Goal: Task Accomplishment & Management: Contribute content

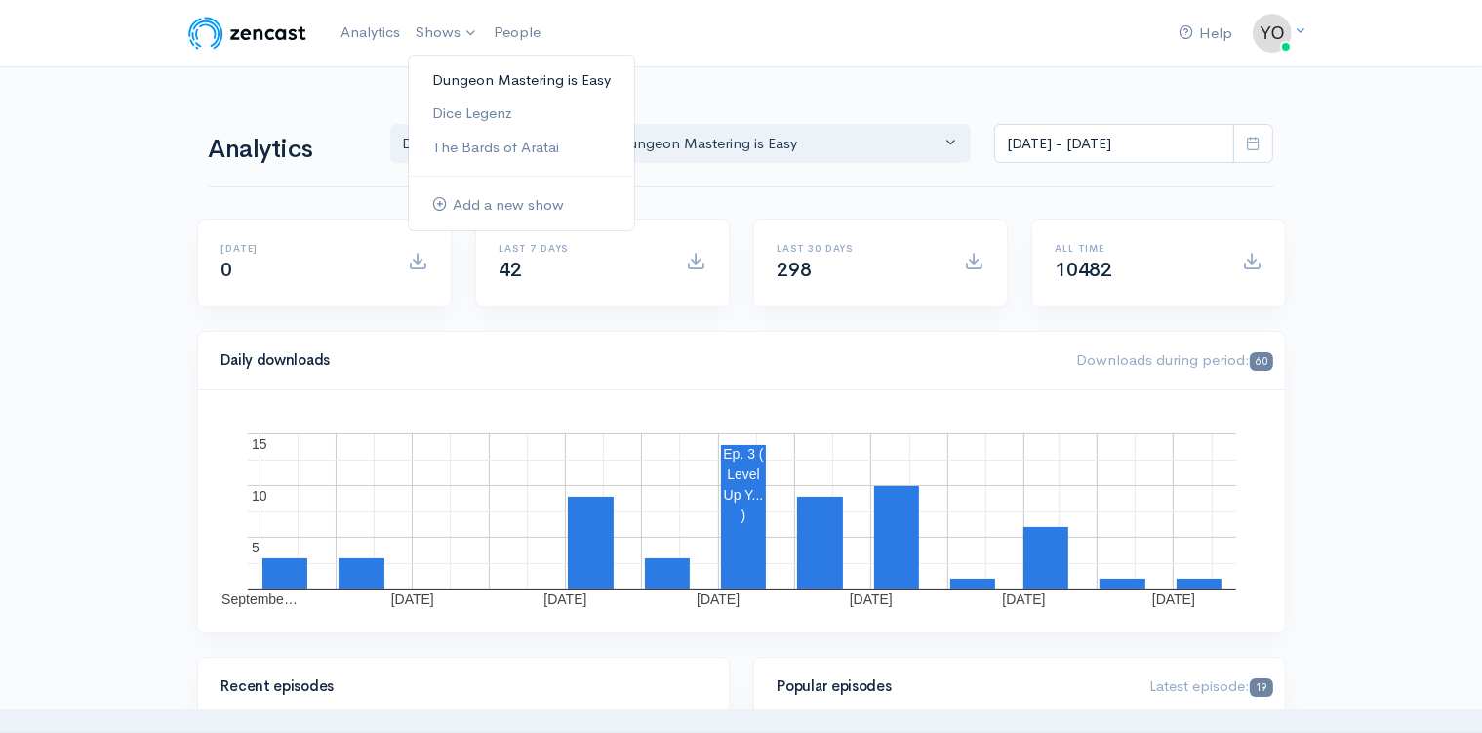
click at [474, 81] on link "Dungeon Mastering is Easy" at bounding box center [521, 80] width 225 height 34
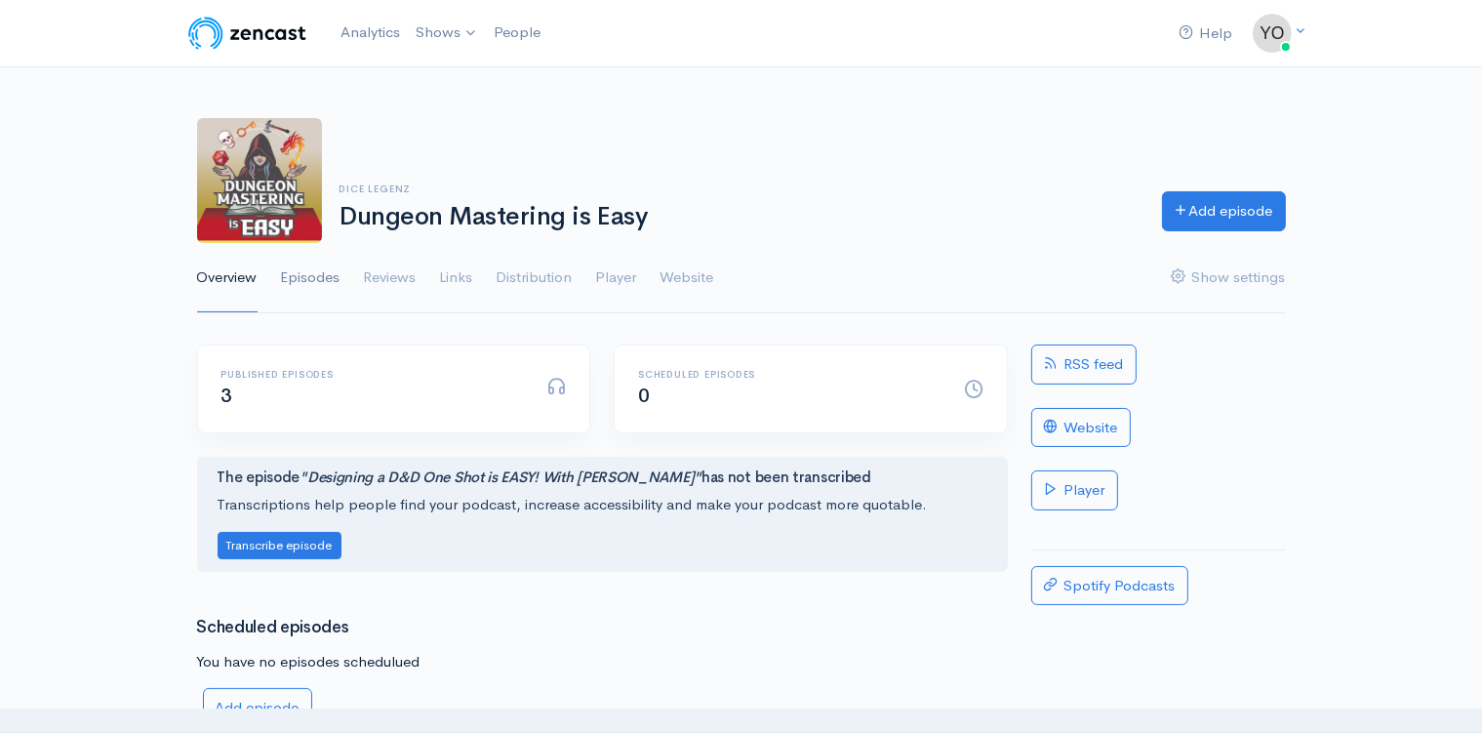
click at [322, 275] on link "Episodes" at bounding box center [311, 278] width 60 height 70
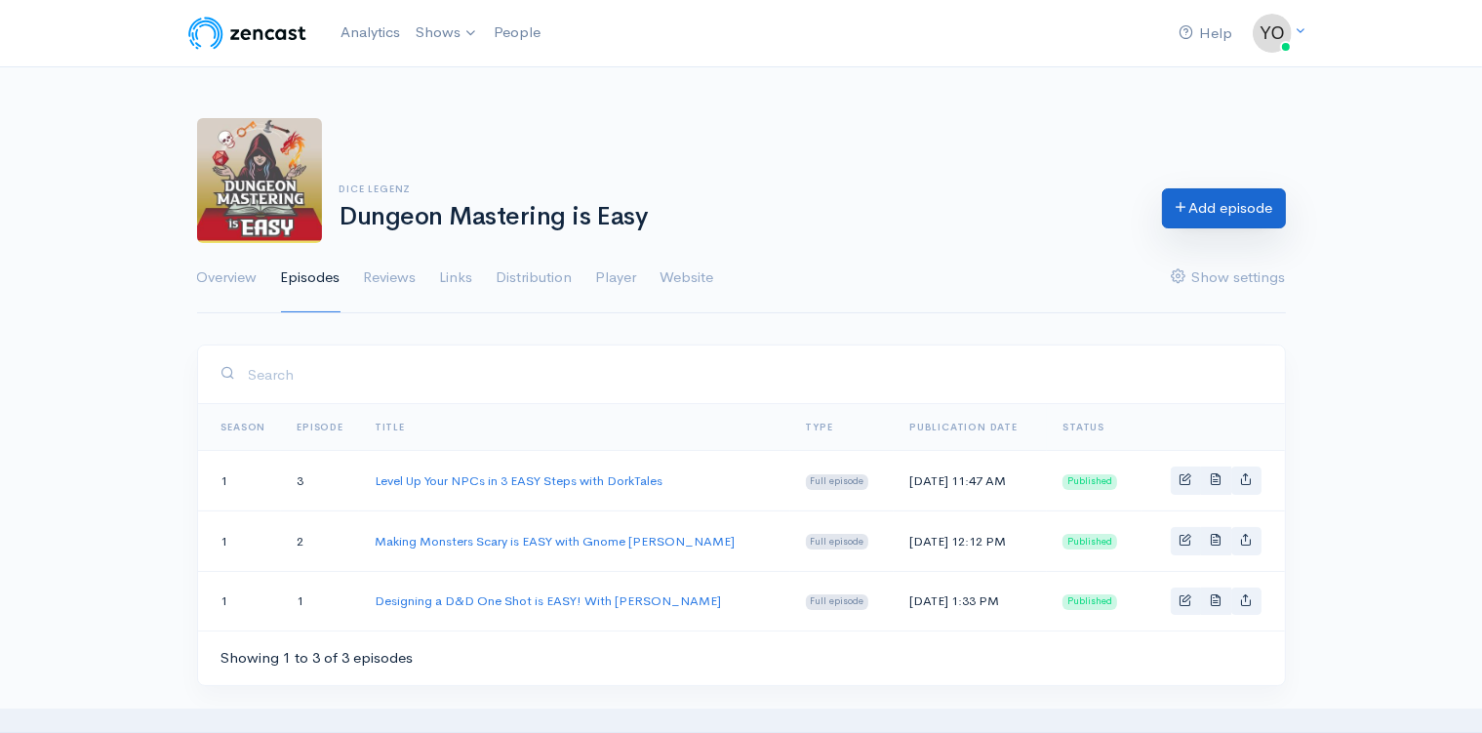
click at [1223, 209] on link "Add episode" at bounding box center [1224, 208] width 124 height 40
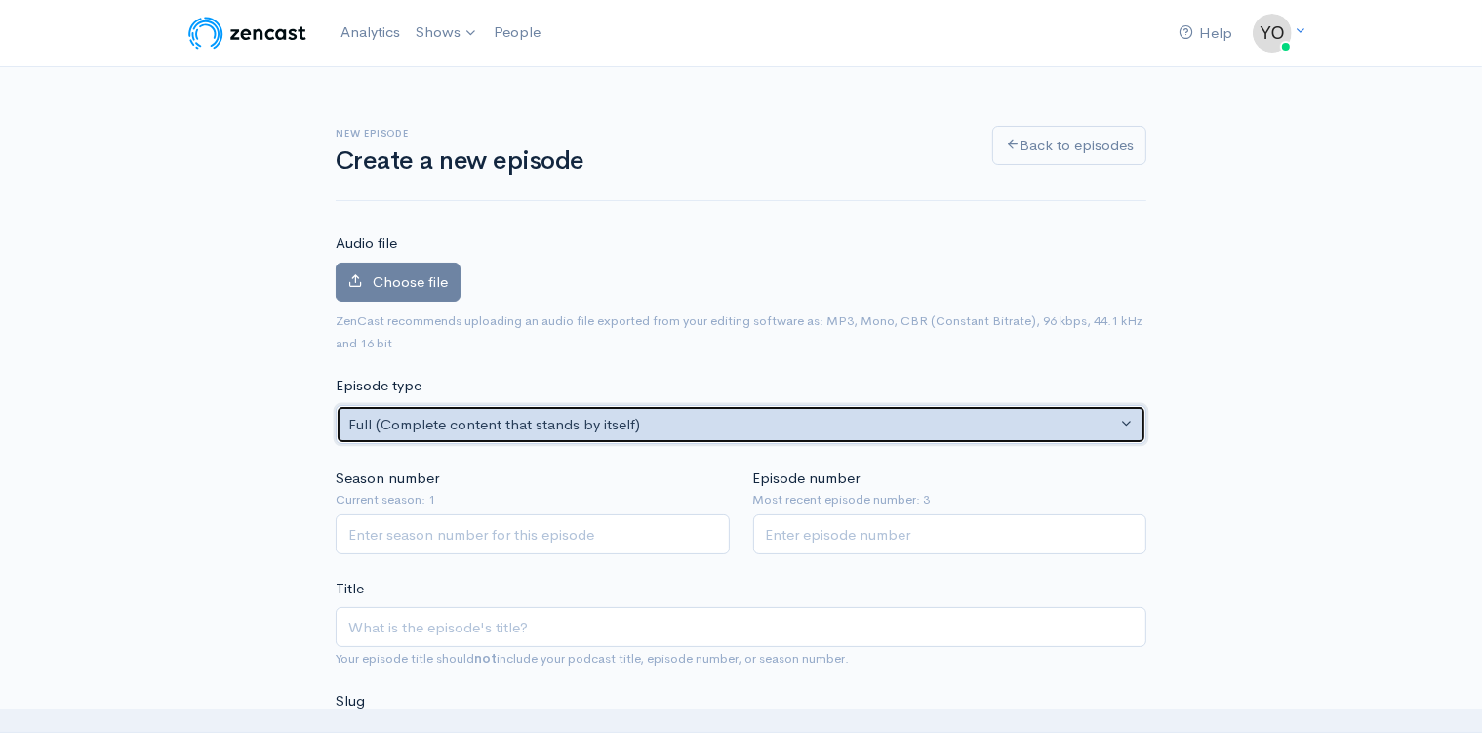
click at [618, 423] on div "Full (Complete content that stands by itself)" at bounding box center [732, 425] width 768 height 22
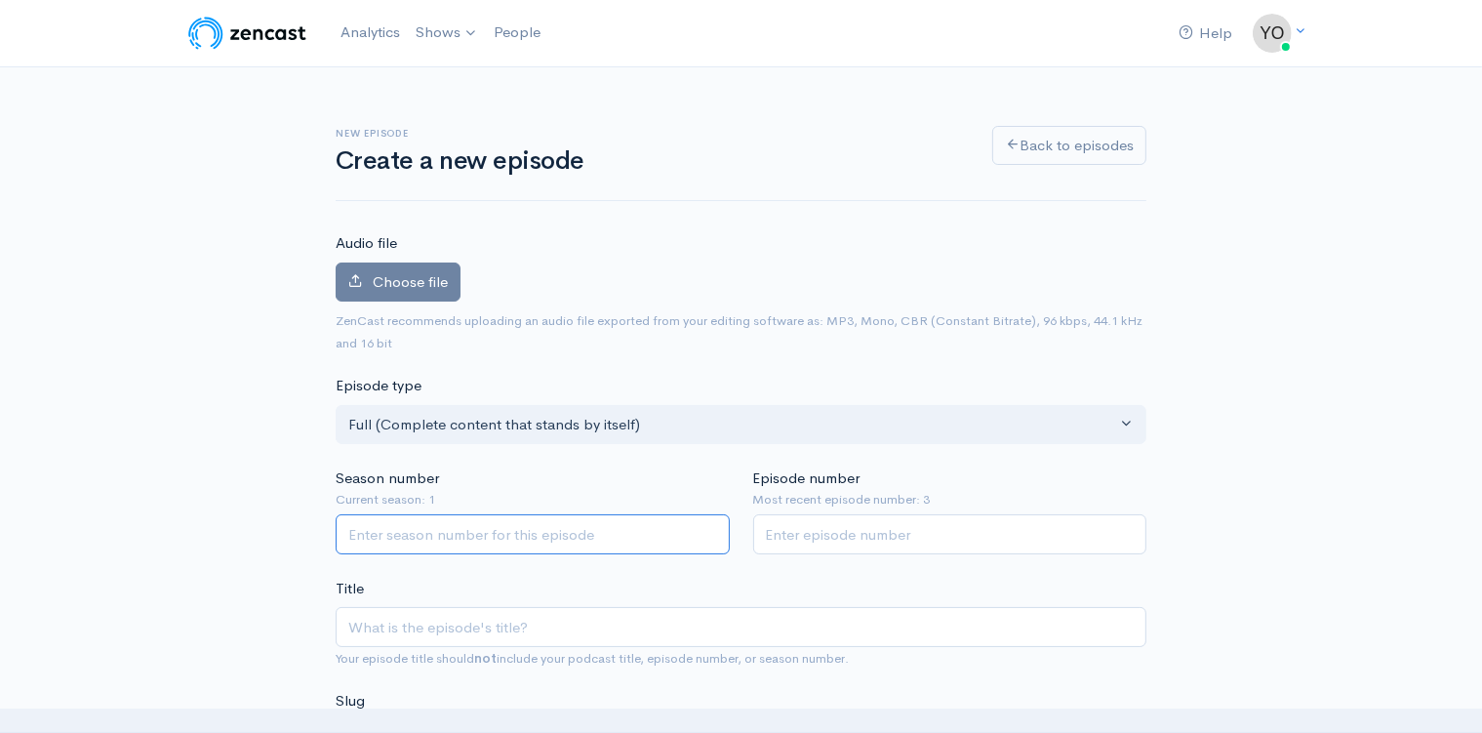
click at [419, 533] on input "Season number" at bounding box center [533, 534] width 394 height 40
type input "1"
click at [824, 525] on input "Episode number" at bounding box center [950, 534] width 394 height 40
type input "4"
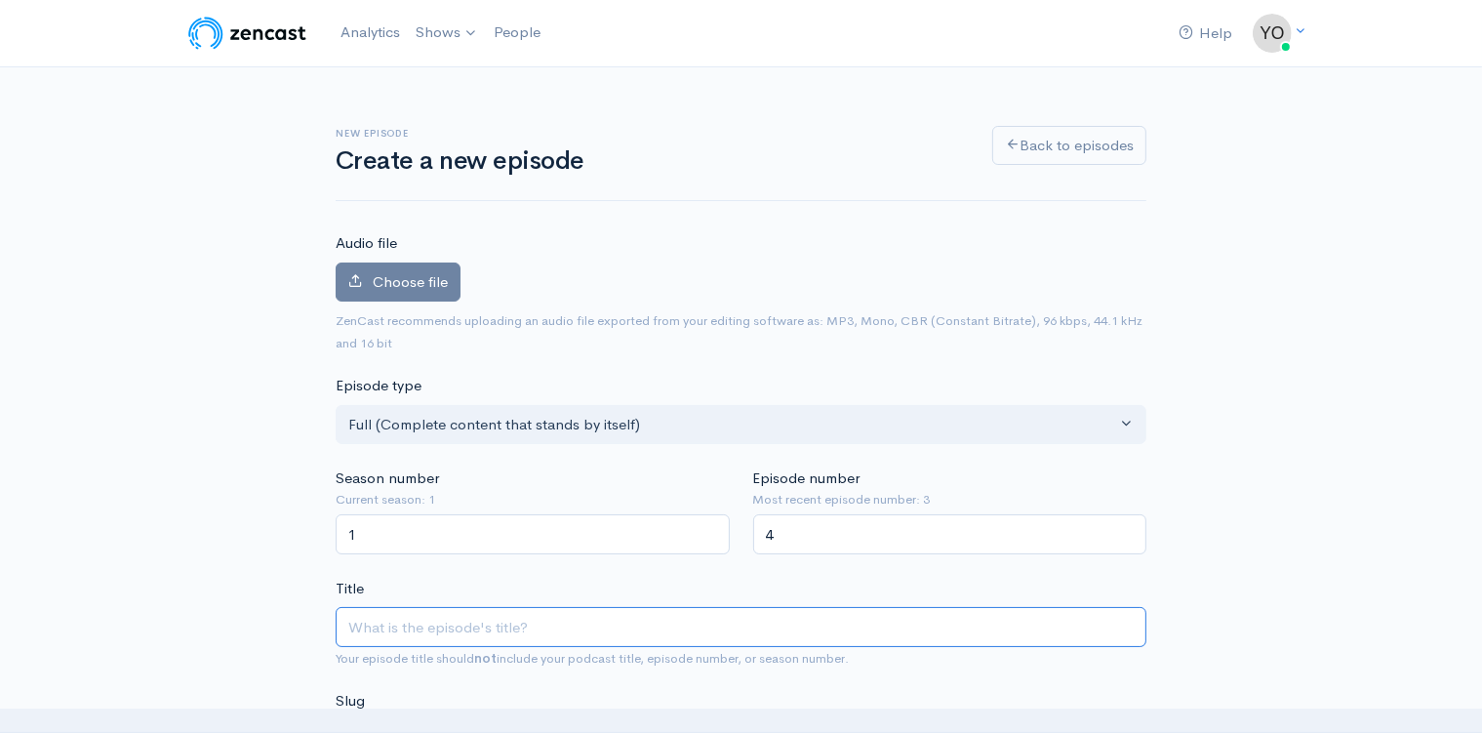
click at [578, 622] on input "Title" at bounding box center [741, 627] width 811 height 40
click at [478, 625] on input "Title" at bounding box center [741, 627] width 811 height 40
paste input "What if You Don't Know the Rules? with [PERSON_NAME]"
type input "What if You Don't Know the Rules? with [PERSON_NAME]"
type input "what-if-you-dont-know-the-rules-with-caustic-phoenix"
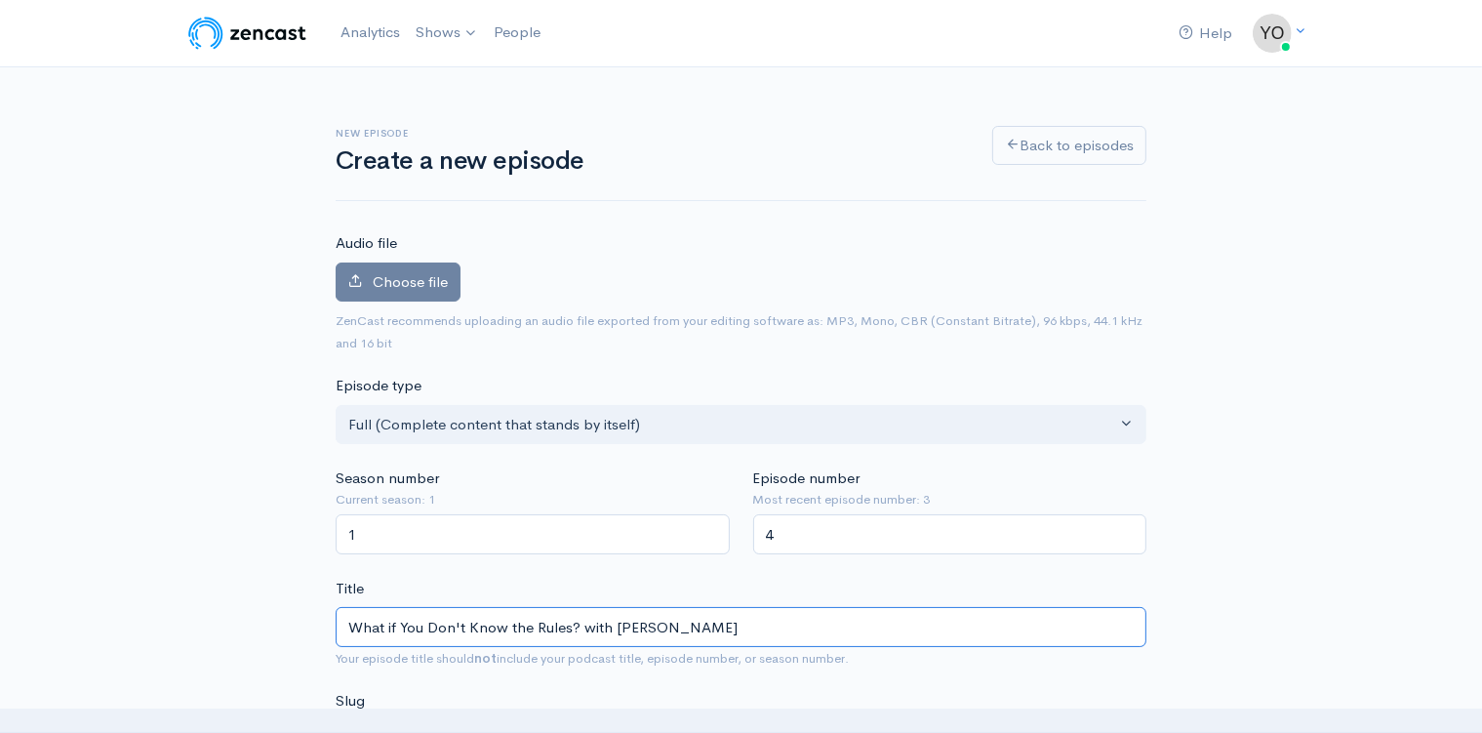
type input "What if You Don't Know the Rules? with [PERSON_NAME]"
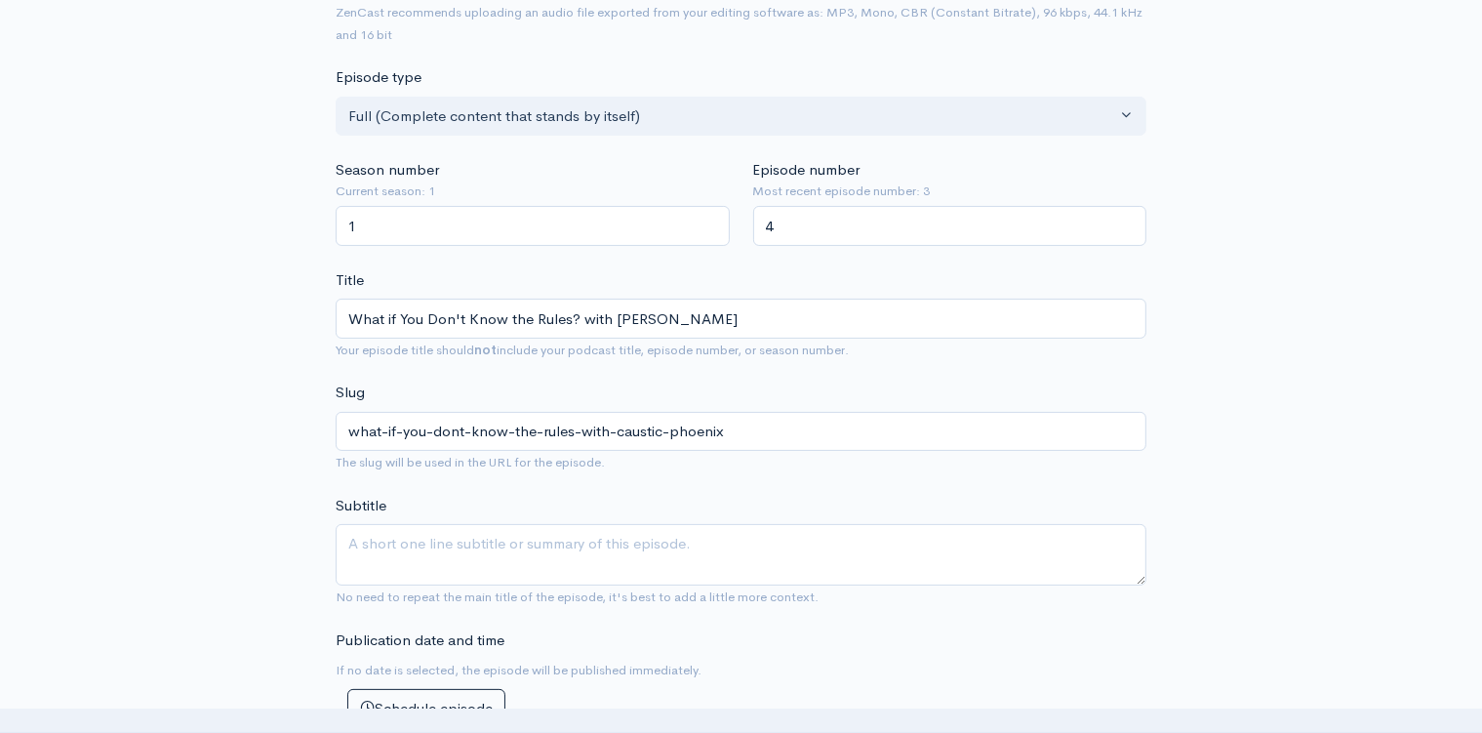
scroll to position [360, 0]
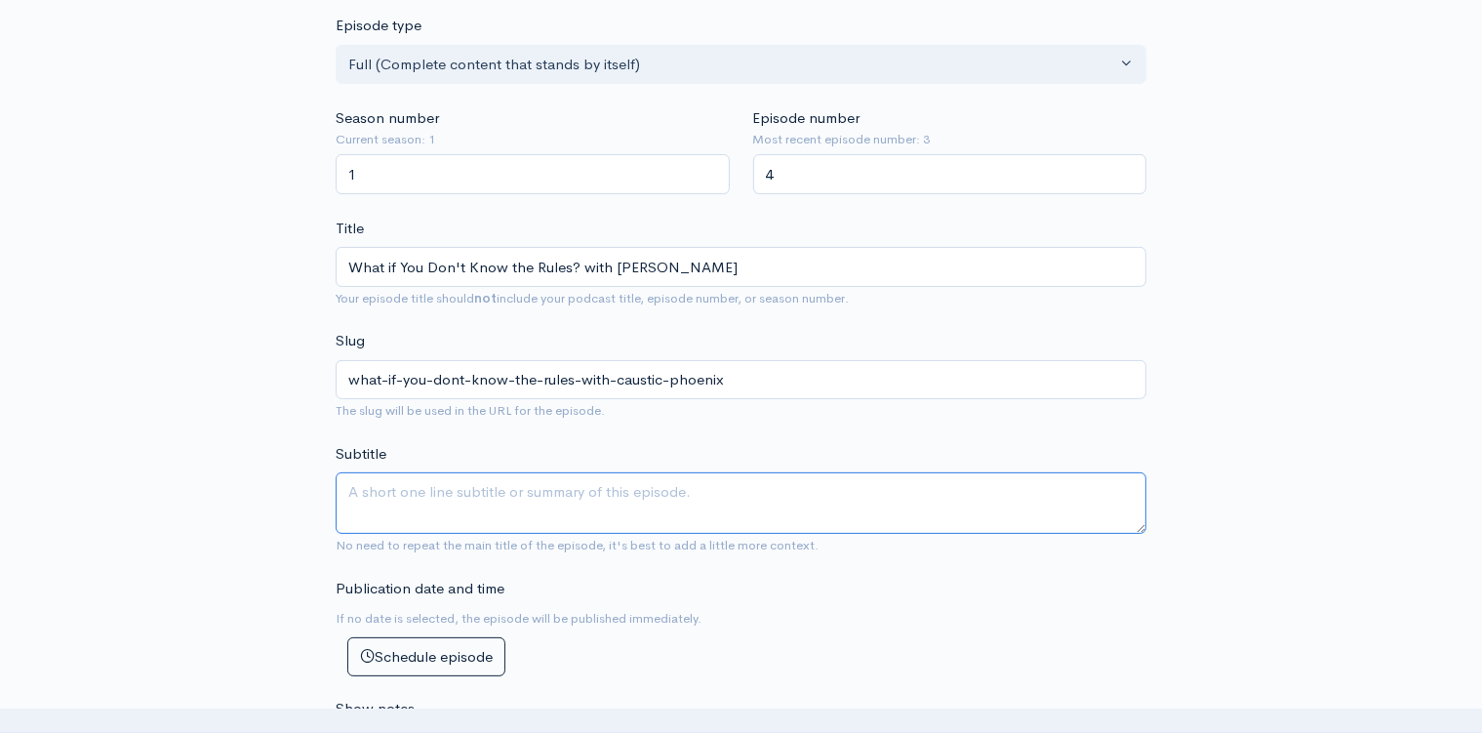
click at [400, 488] on textarea "Subtitle" at bounding box center [741, 502] width 811 height 61
drag, startPoint x: 850, startPoint y: 486, endPoint x: 698, endPoint y: 500, distance: 151.9
click at [698, 500] on textarea "None of us know ALL the D&D rules. Caustic Phoenix helps with EASY tips." at bounding box center [741, 502] width 811 height 61
type textarea "None of us know ALL the D&D rules. The good news is you don't have to."
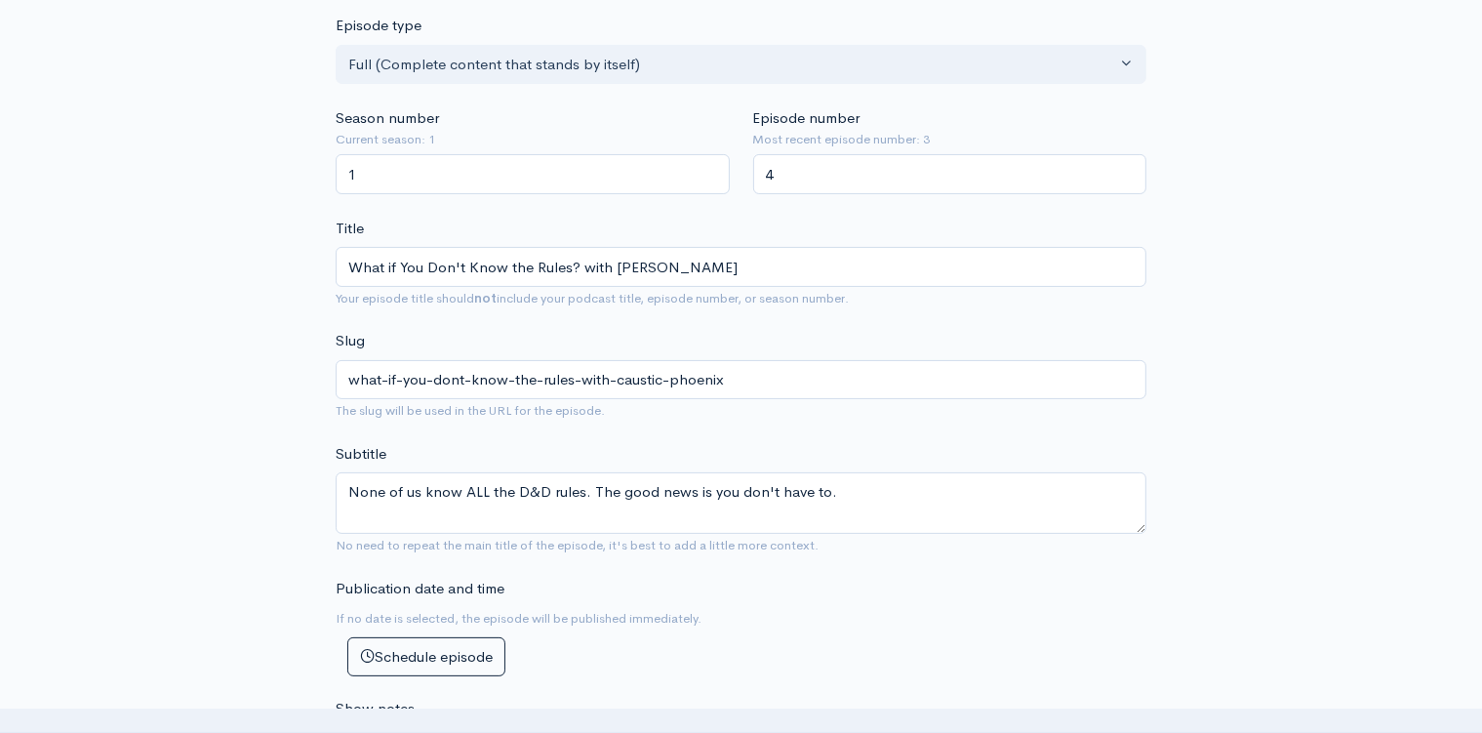
click at [240, 519] on div "New episode Create a new episode Back to episodes Audio file Choose file 0 ZenC…" at bounding box center [741, 728] width 1112 height 2043
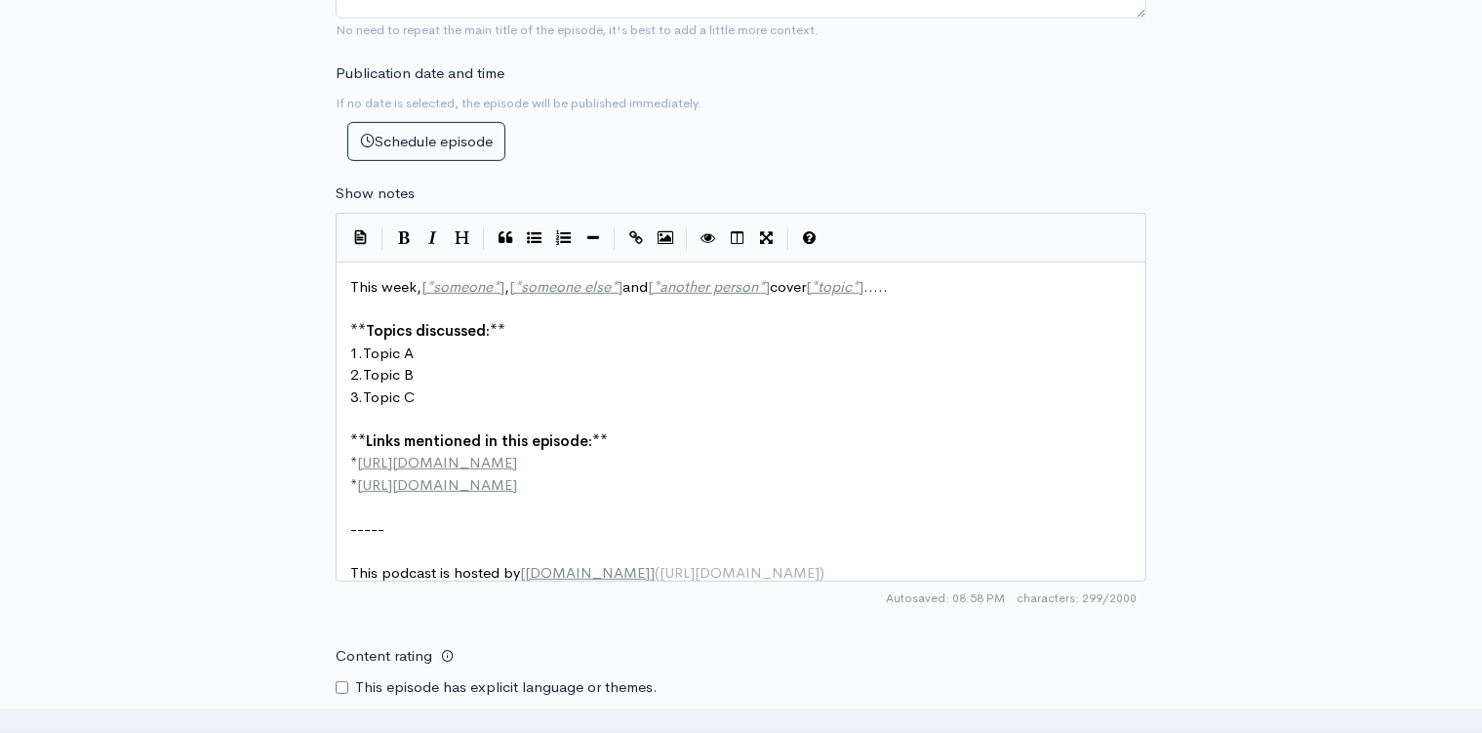
scroll to position [7, 0]
click at [618, 403] on pre "3. Topic C" at bounding box center [749, 397] width 806 height 22
type textarea "This week, [*someone*], [*someone else*] and [*another person*] cover [*topic*]…"
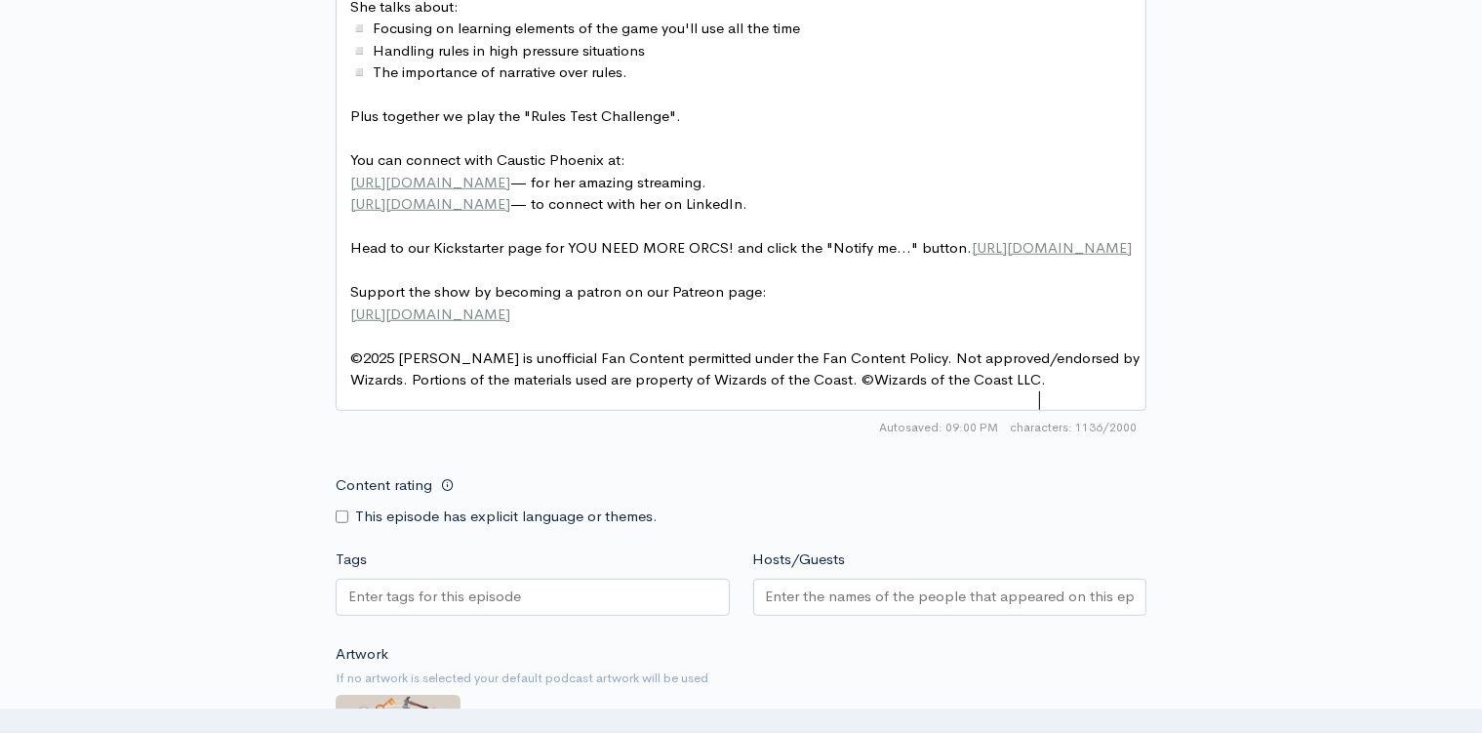
scroll to position [1471, 0]
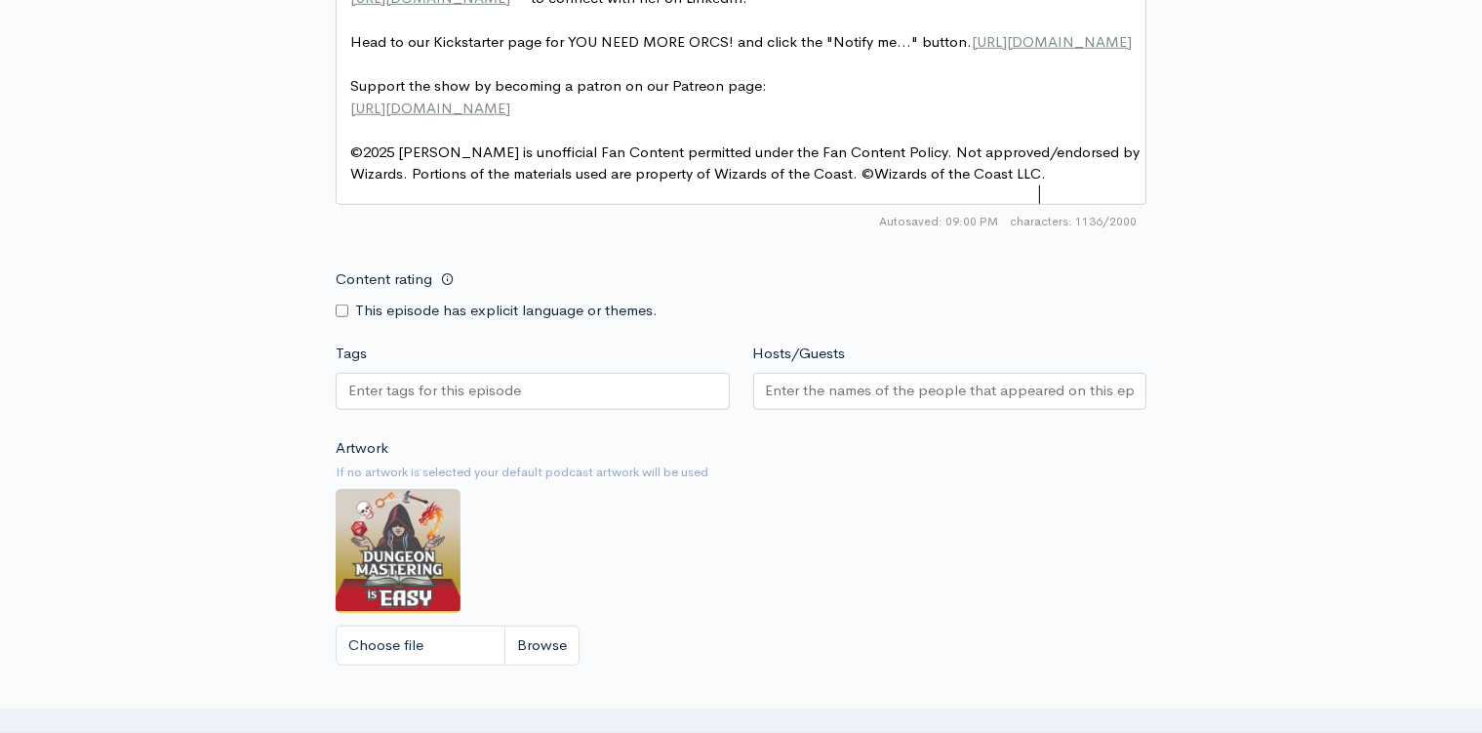
click at [811, 402] on input "Hosts/Guests" at bounding box center [950, 390] width 369 height 22
type input "Caustic Phoenix"
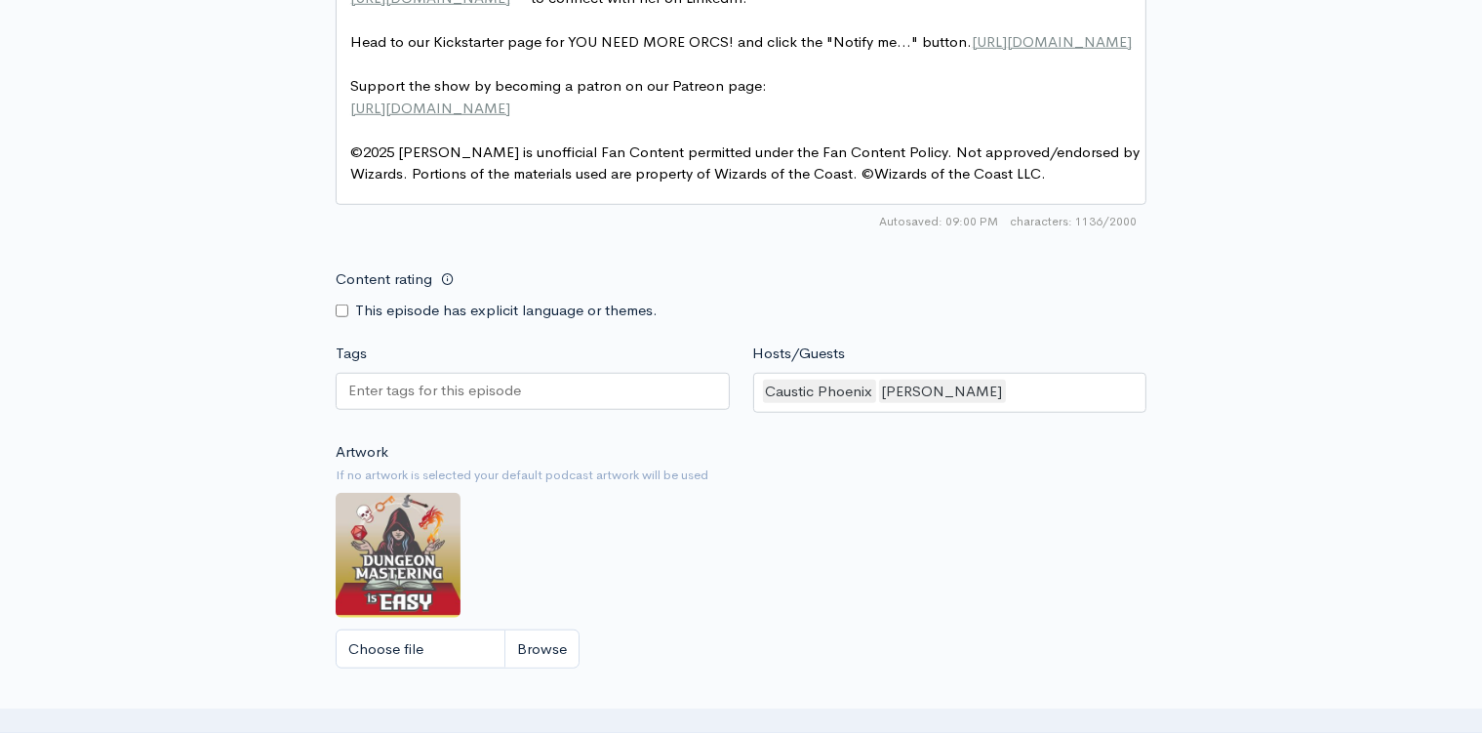
click at [799, 579] on div "Artwork If no artwork is selected your default podcast artwork will be used Cho…" at bounding box center [741, 561] width 811 height 240
click at [524, 396] on div at bounding box center [533, 391] width 394 height 37
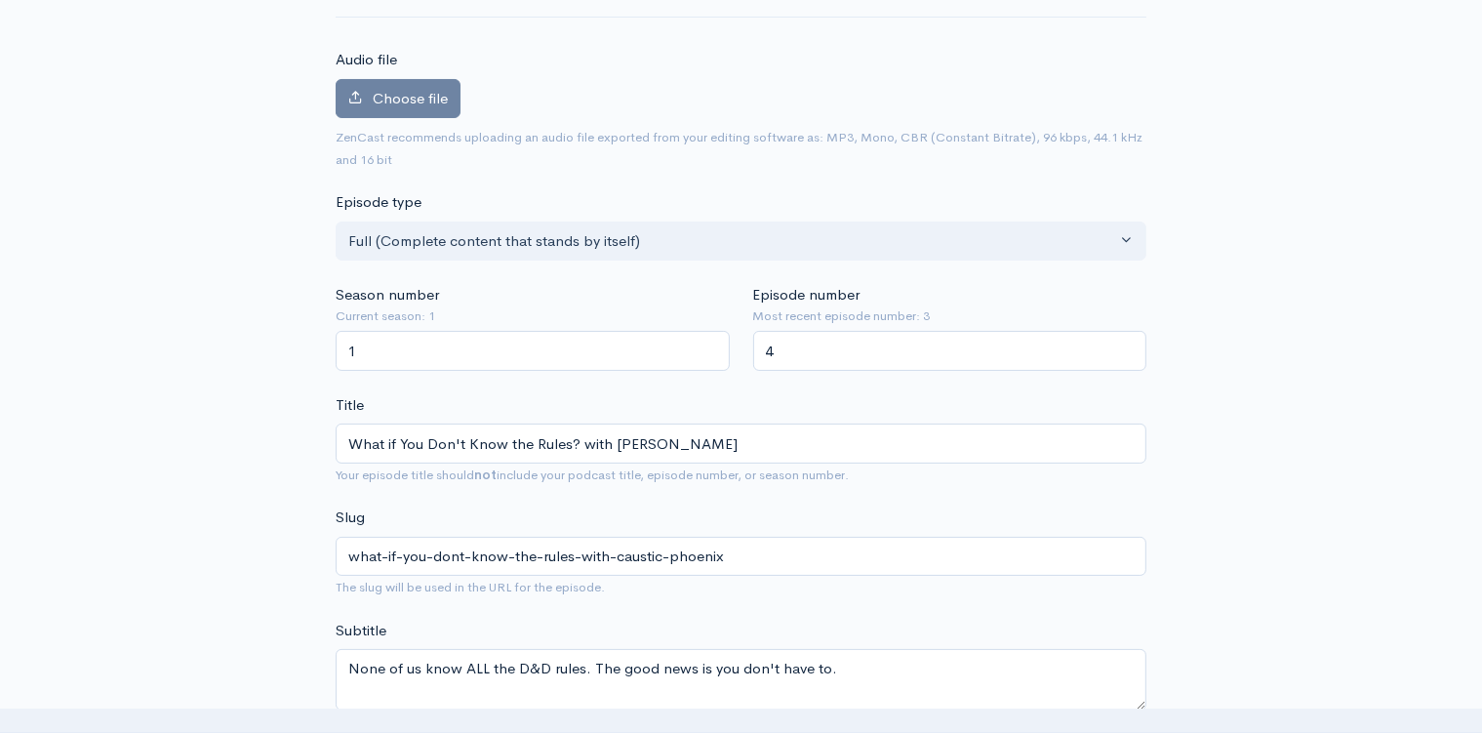
scroll to position [0, 0]
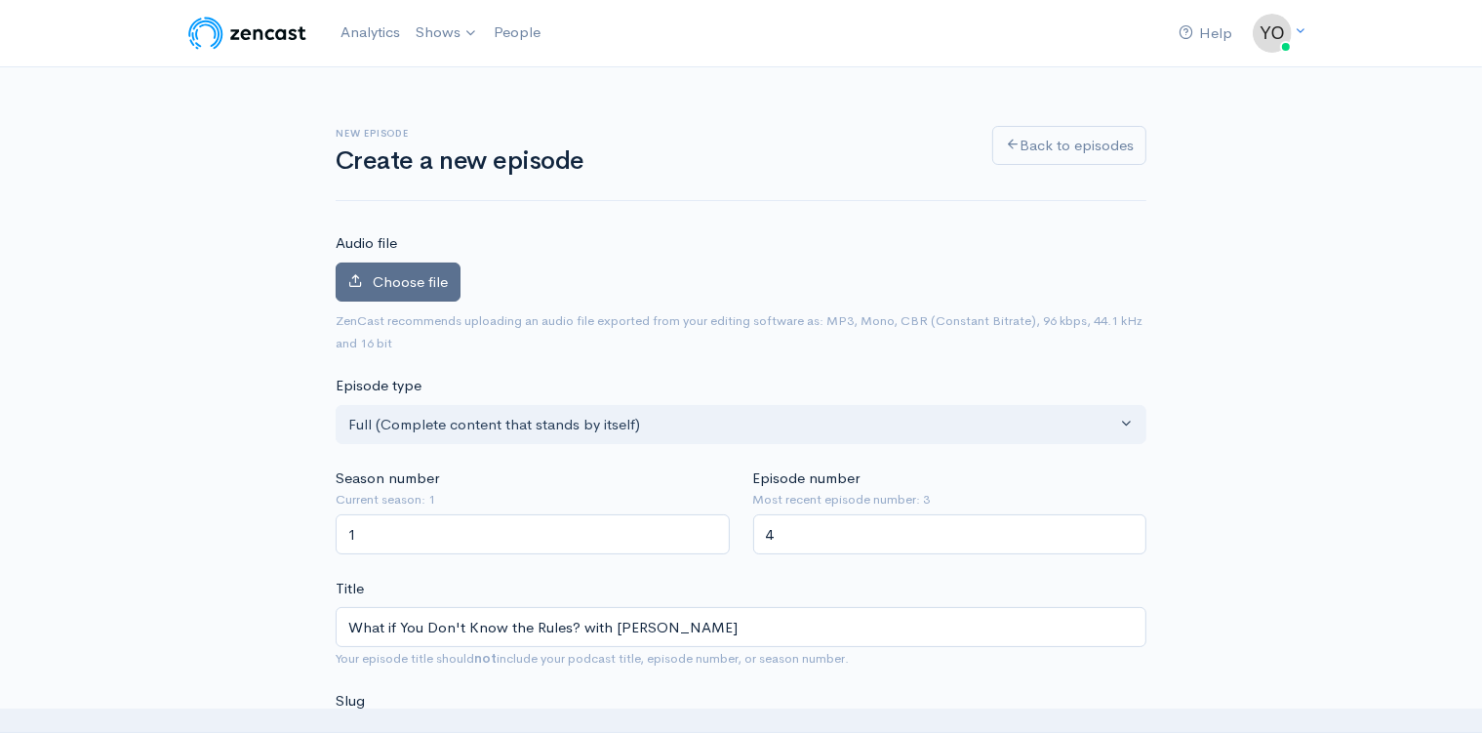
click at [396, 286] on span "Choose file" at bounding box center [410, 281] width 75 height 19
click at [0, 0] on input "Choose file" at bounding box center [0, 0] width 0 height 0
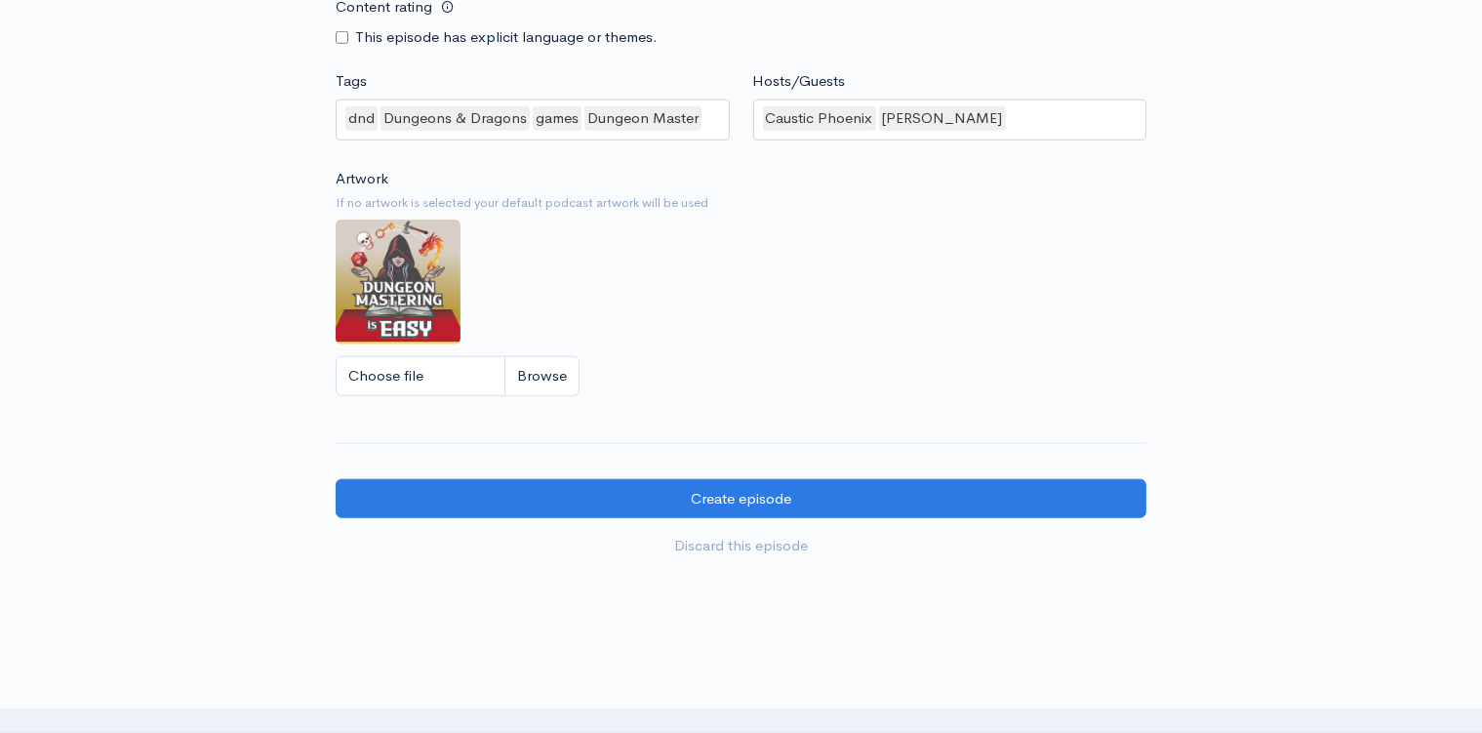
scroll to position [1962, 0]
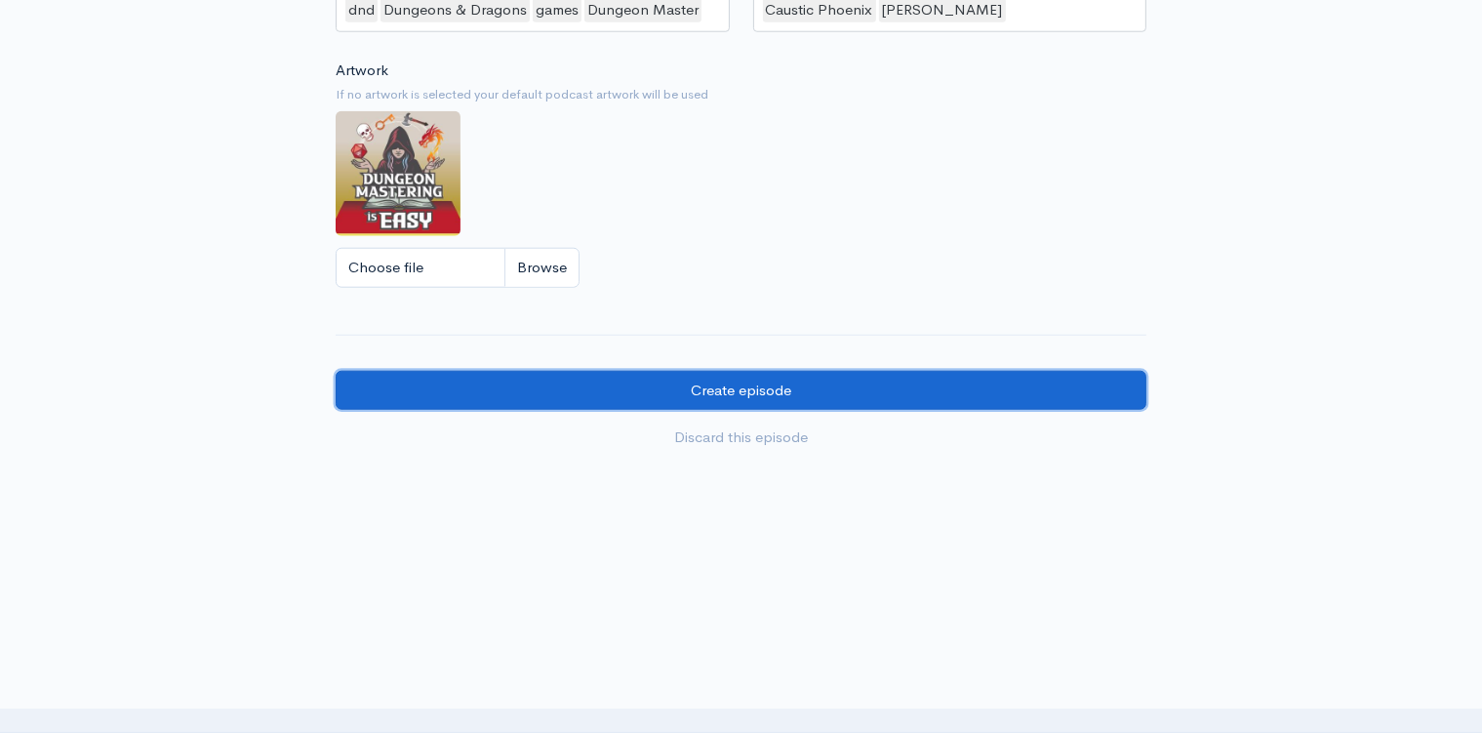
click at [751, 387] on input "Create episode" at bounding box center [741, 391] width 811 height 40
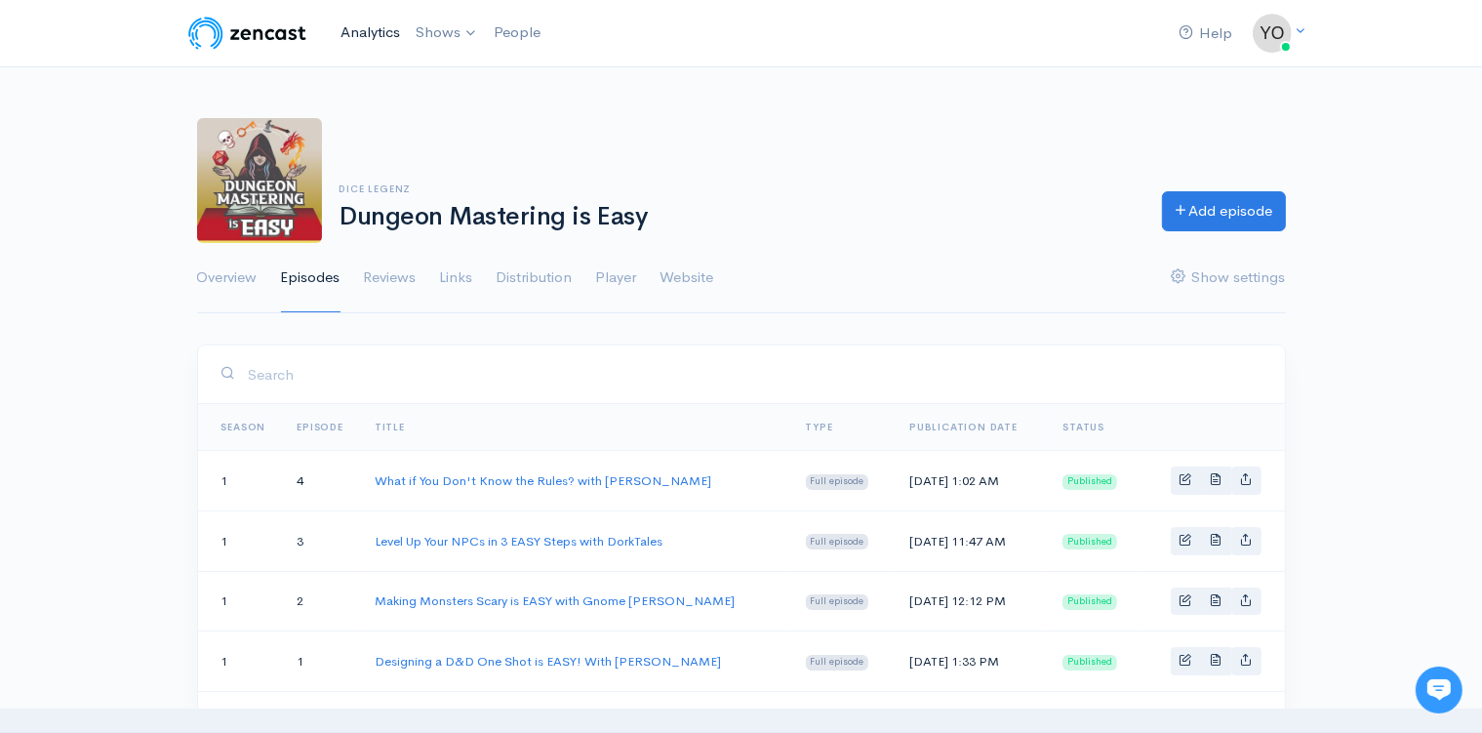
click at [367, 28] on link "Analytics" at bounding box center [370, 33] width 75 height 42
